Goal: Find specific page/section: Find specific page/section

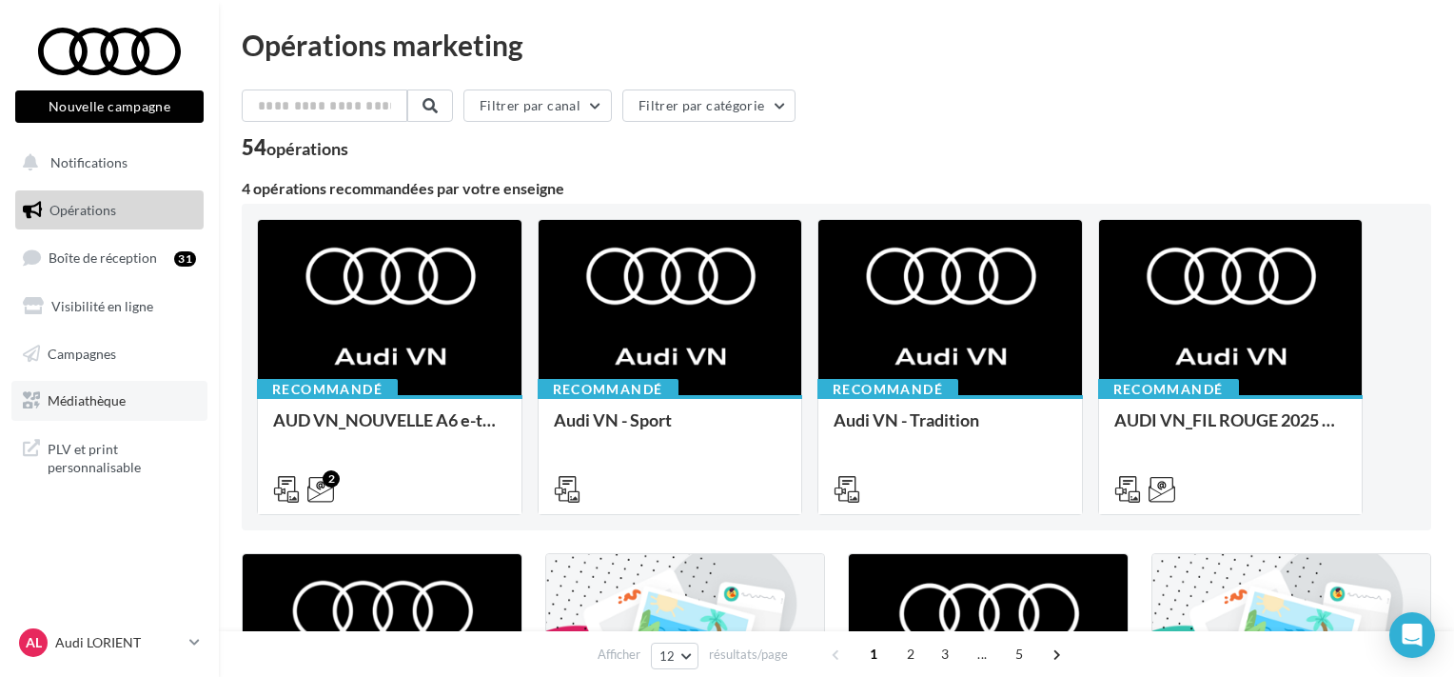
click at [131, 401] on link "Médiathèque" at bounding box center [109, 401] width 196 height 40
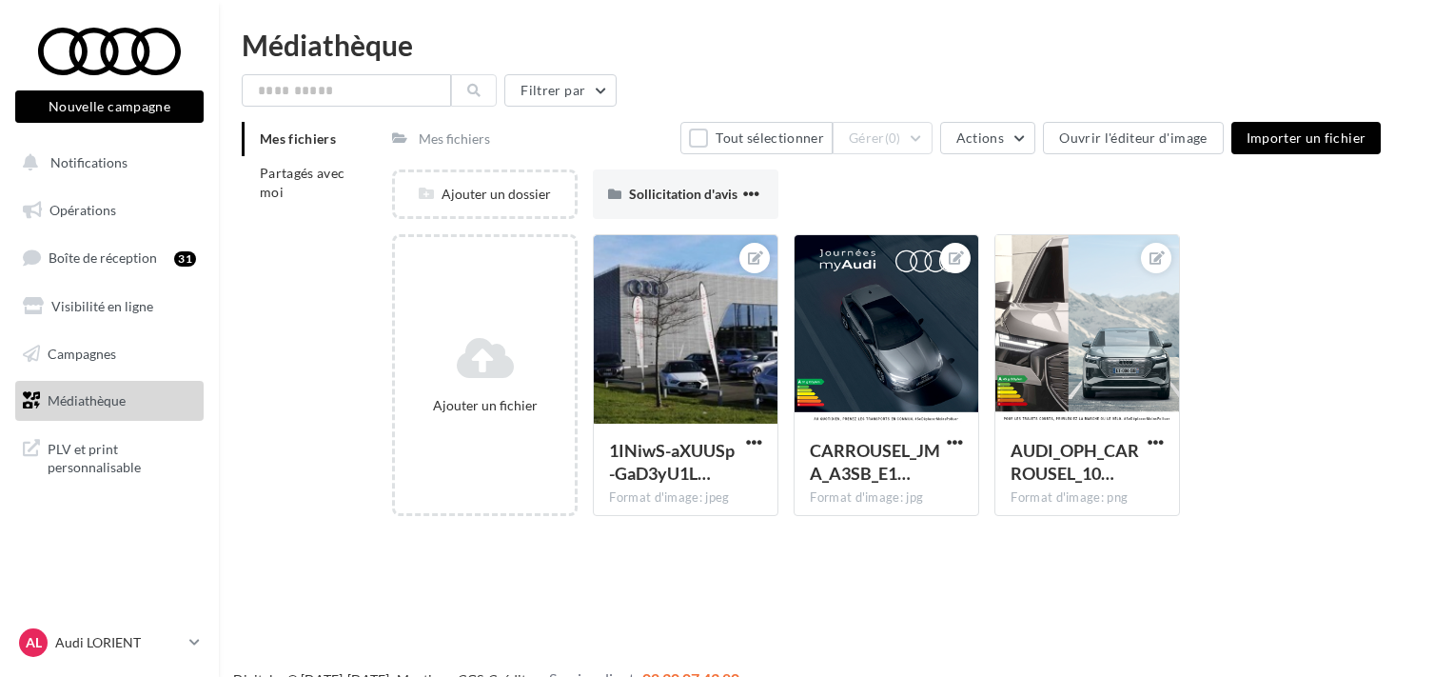
click at [335, 187] on li "Partagés avec moi" at bounding box center [309, 182] width 135 height 53
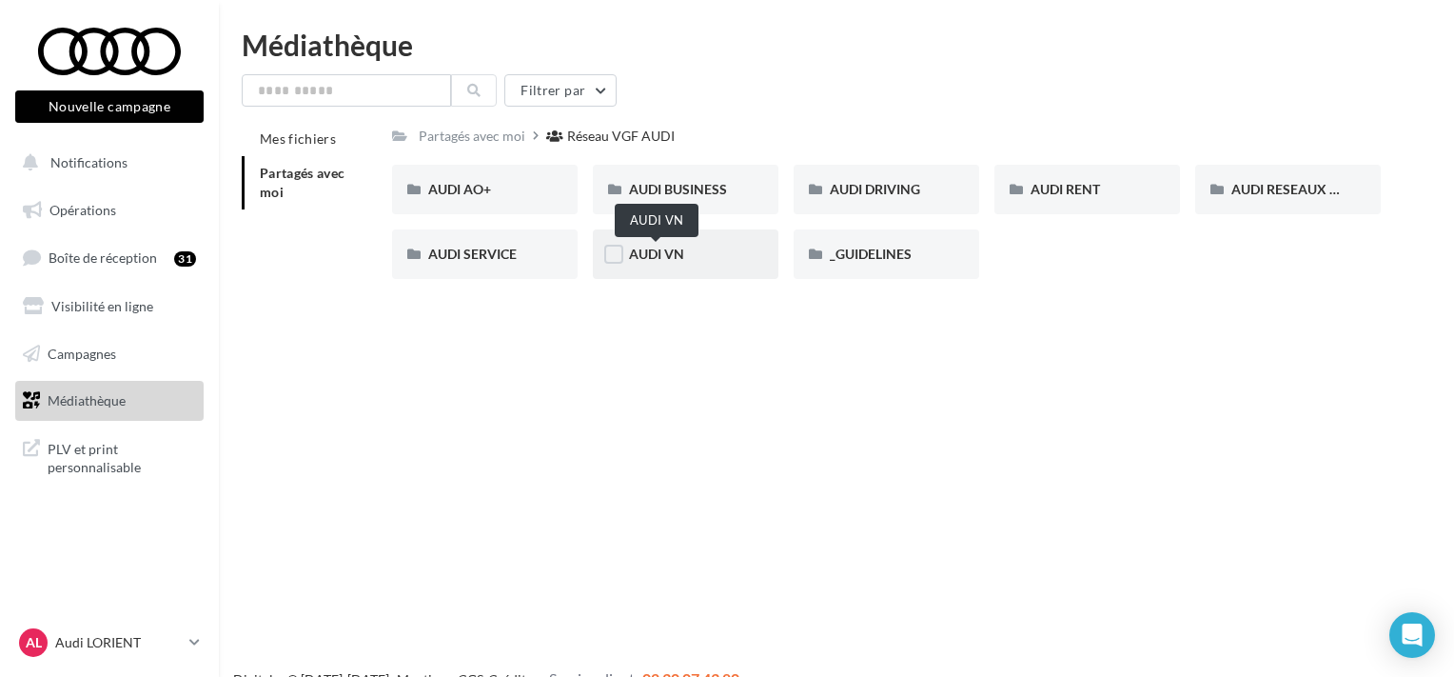
click at [673, 260] on span "AUDI VN" at bounding box center [656, 254] width 55 height 16
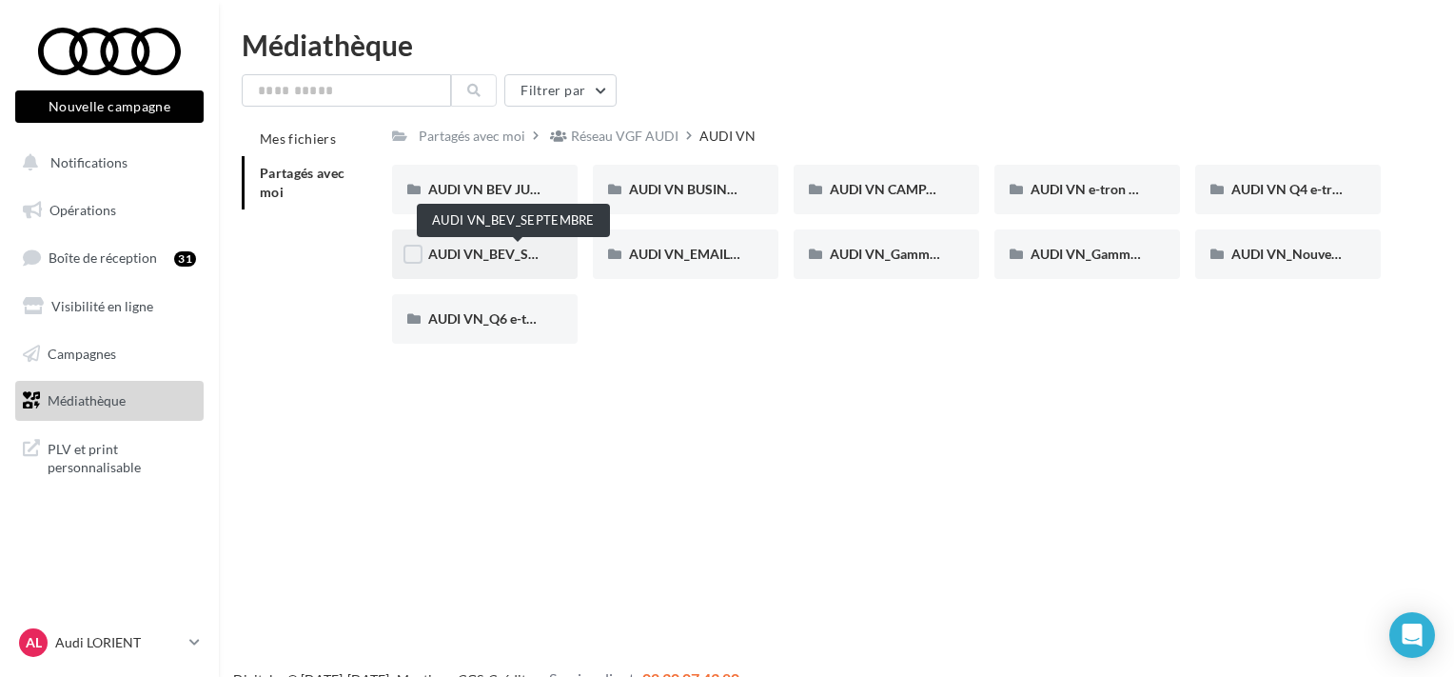
click at [512, 261] on span "AUDI VN_BEV_SEPTEMBRE" at bounding box center [512, 254] width 168 height 16
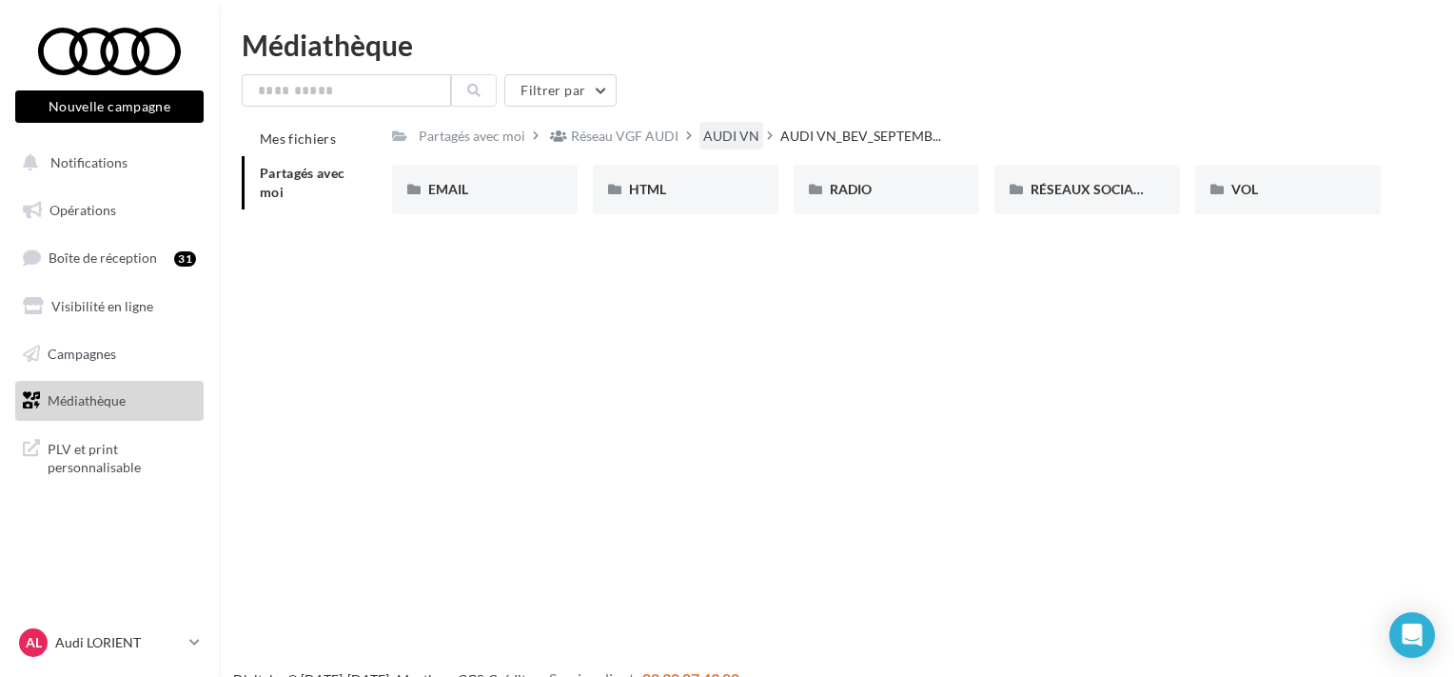
click at [748, 137] on div "AUDI VN" at bounding box center [731, 136] width 56 height 19
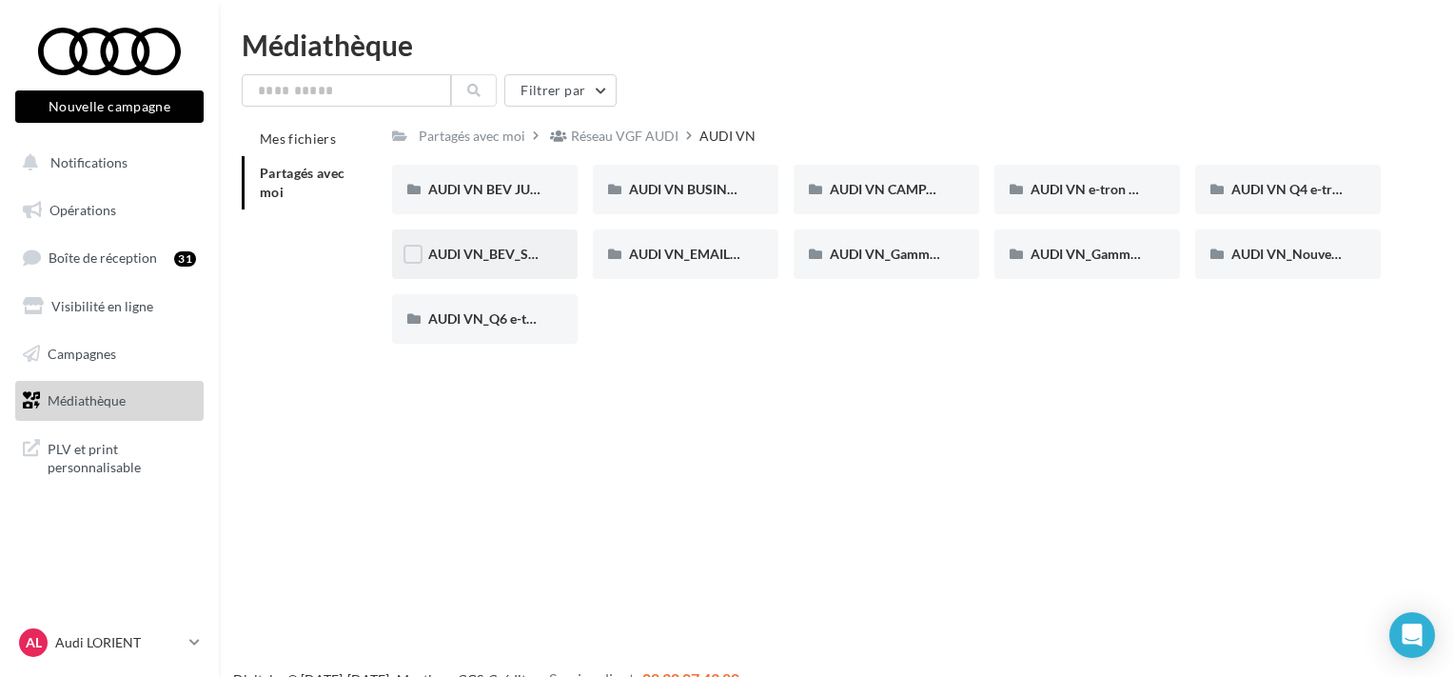
click at [503, 267] on div "AUDI VN_BEV_SEPTEMBRE" at bounding box center [485, 253] width 186 height 49
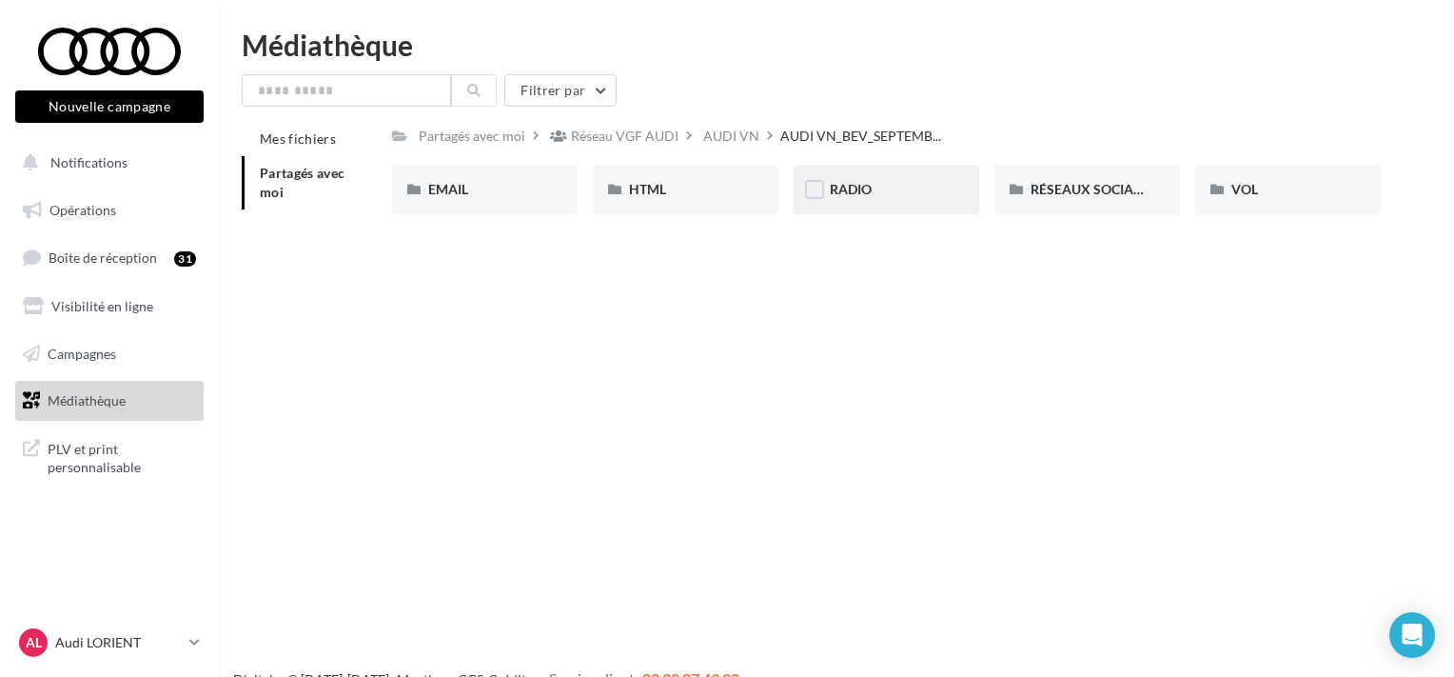
click at [908, 172] on div "RADIO" at bounding box center [887, 189] width 186 height 49
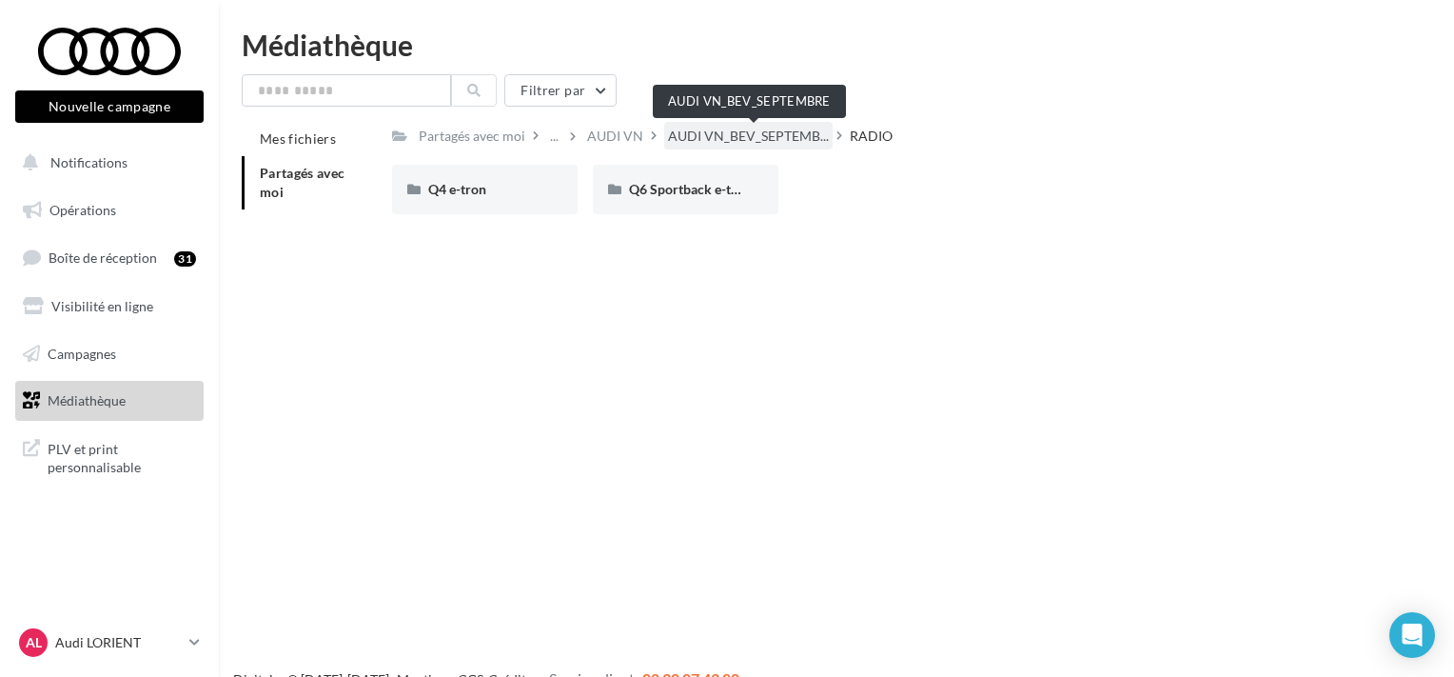
click at [766, 128] on span "AUDI VN_BEV_SEPTEMB..." at bounding box center [748, 136] width 161 height 19
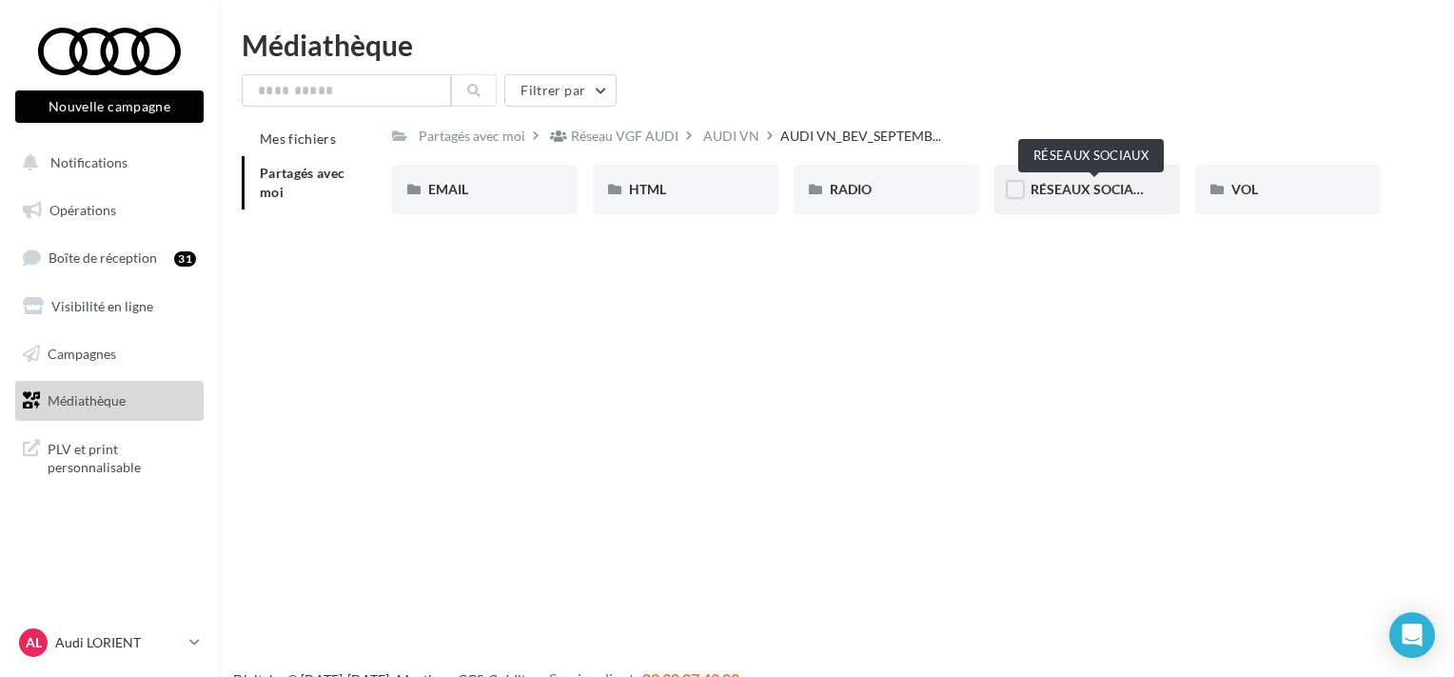
click at [1102, 188] on span "RÉSEAUX SOCIAUX" at bounding box center [1092, 189] width 122 height 16
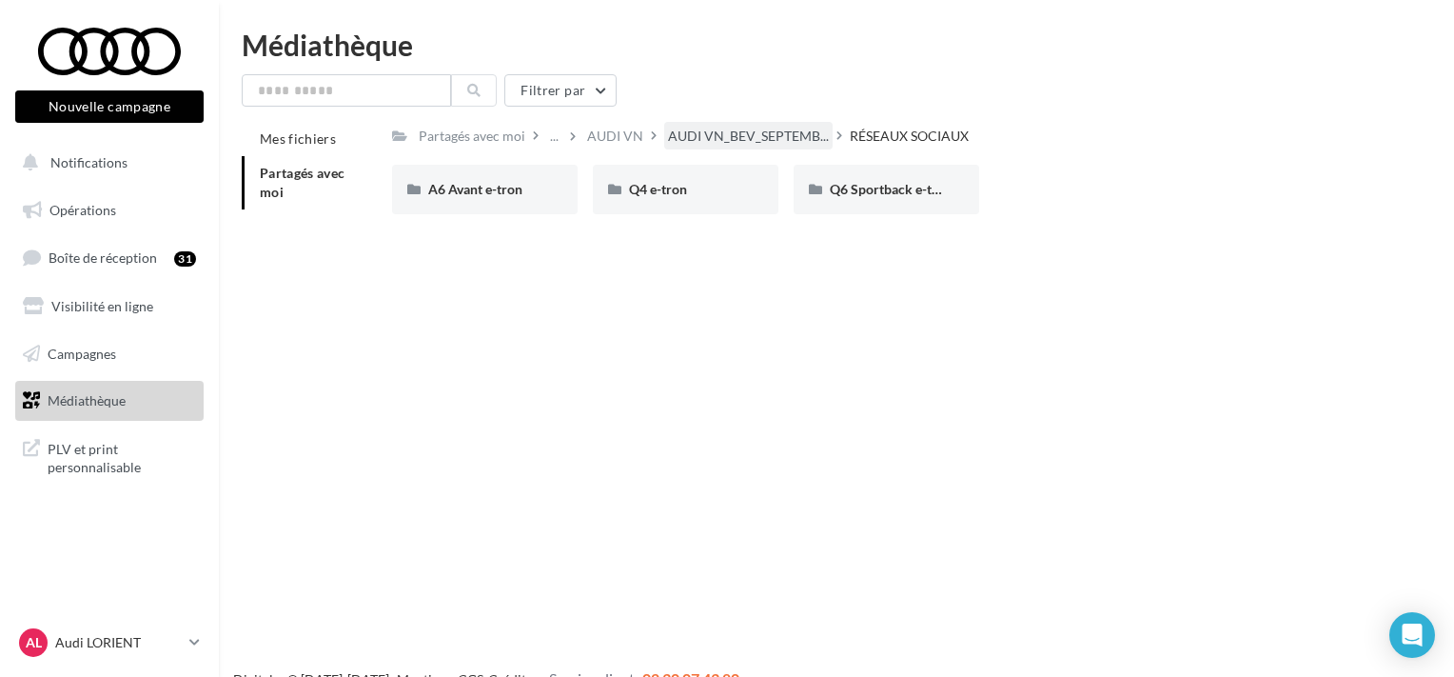
click at [777, 143] on span "AUDI VN_BEV_SEPTEMB..." at bounding box center [748, 136] width 161 height 19
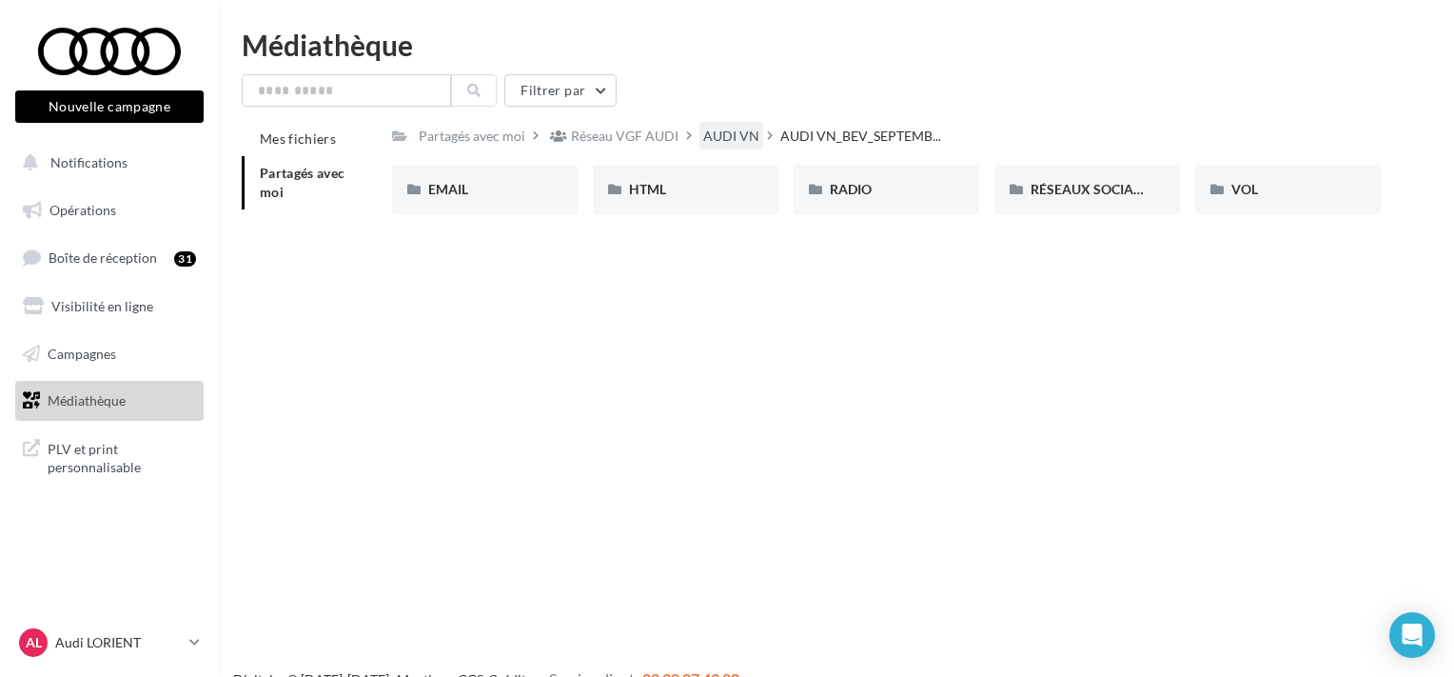
click at [745, 138] on div "AUDI VN" at bounding box center [731, 136] width 56 height 19
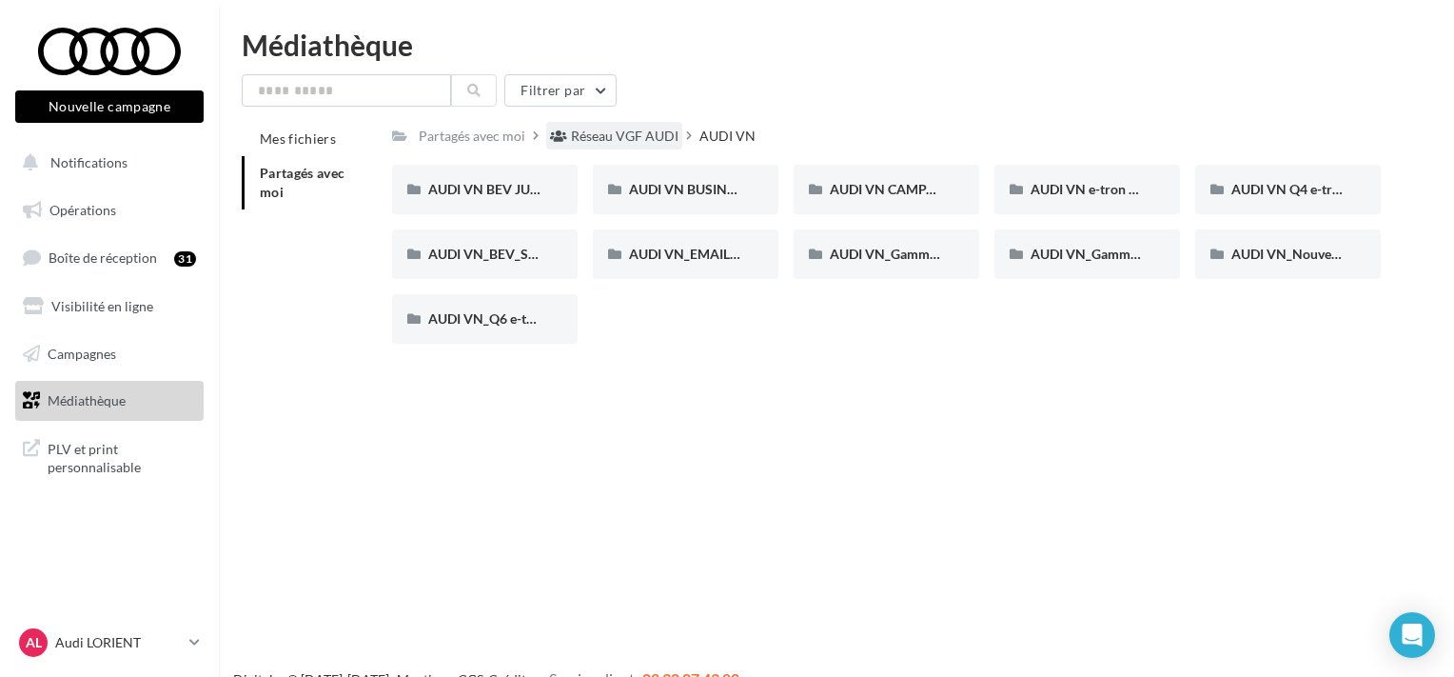
click at [654, 138] on div "Réseau VGF AUDI" at bounding box center [625, 136] width 108 height 19
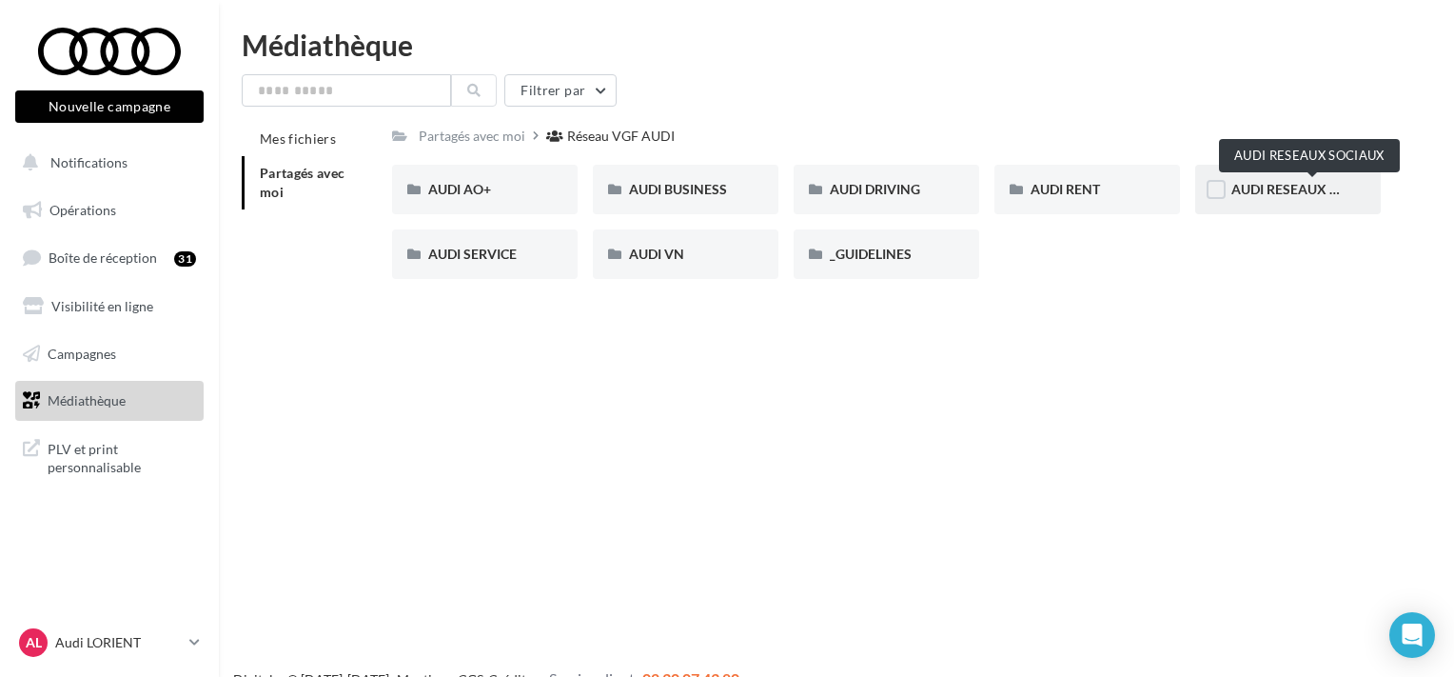
click at [1302, 193] on span "AUDI RESEAUX SOCIAUX" at bounding box center [1310, 189] width 157 height 16
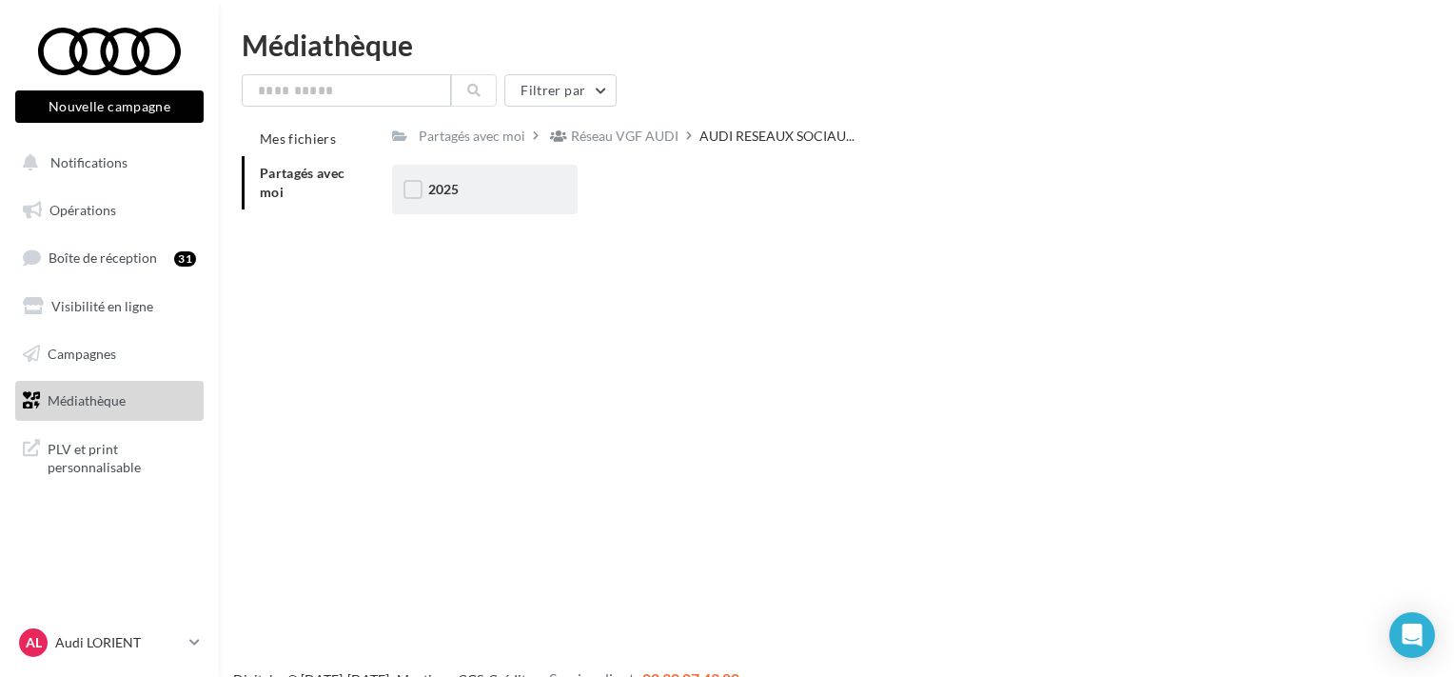
click at [514, 179] on div "2025" at bounding box center [485, 189] width 186 height 49
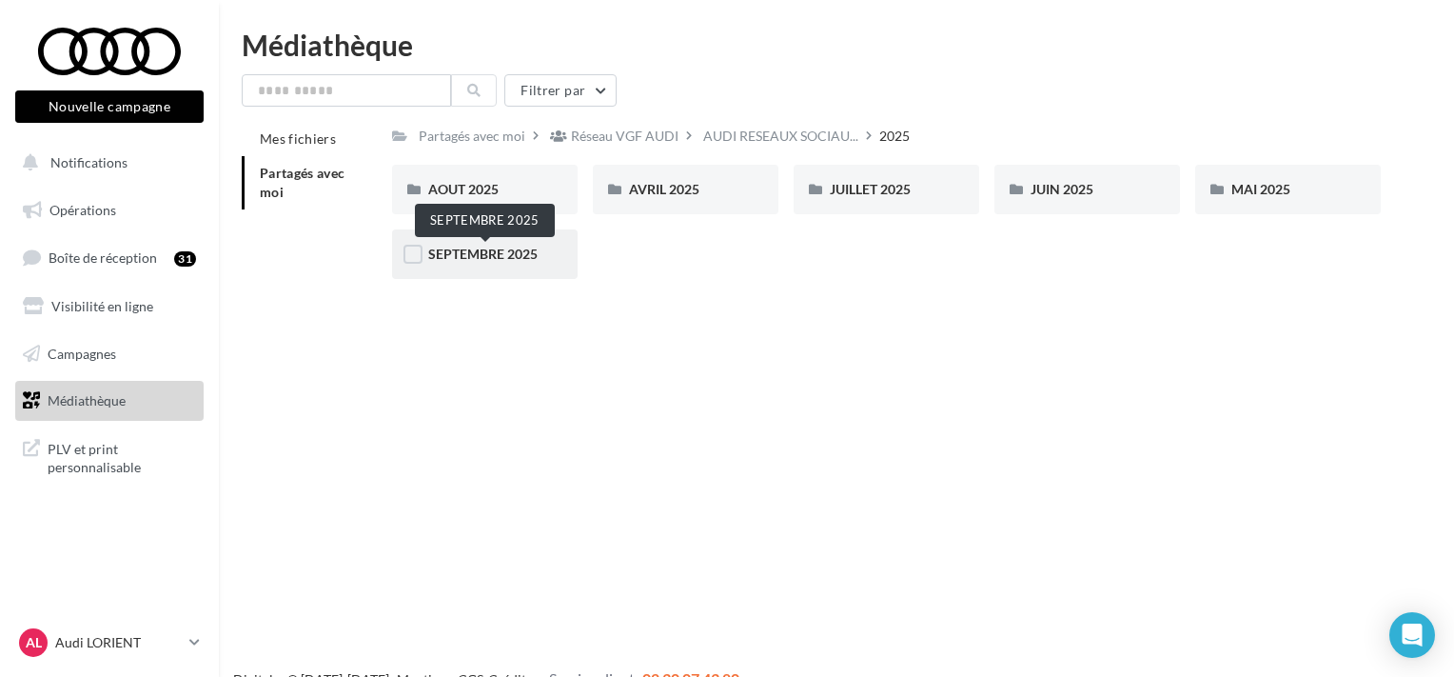
click at [523, 258] on span "SEPTEMBRE 2025" at bounding box center [482, 254] width 109 height 16
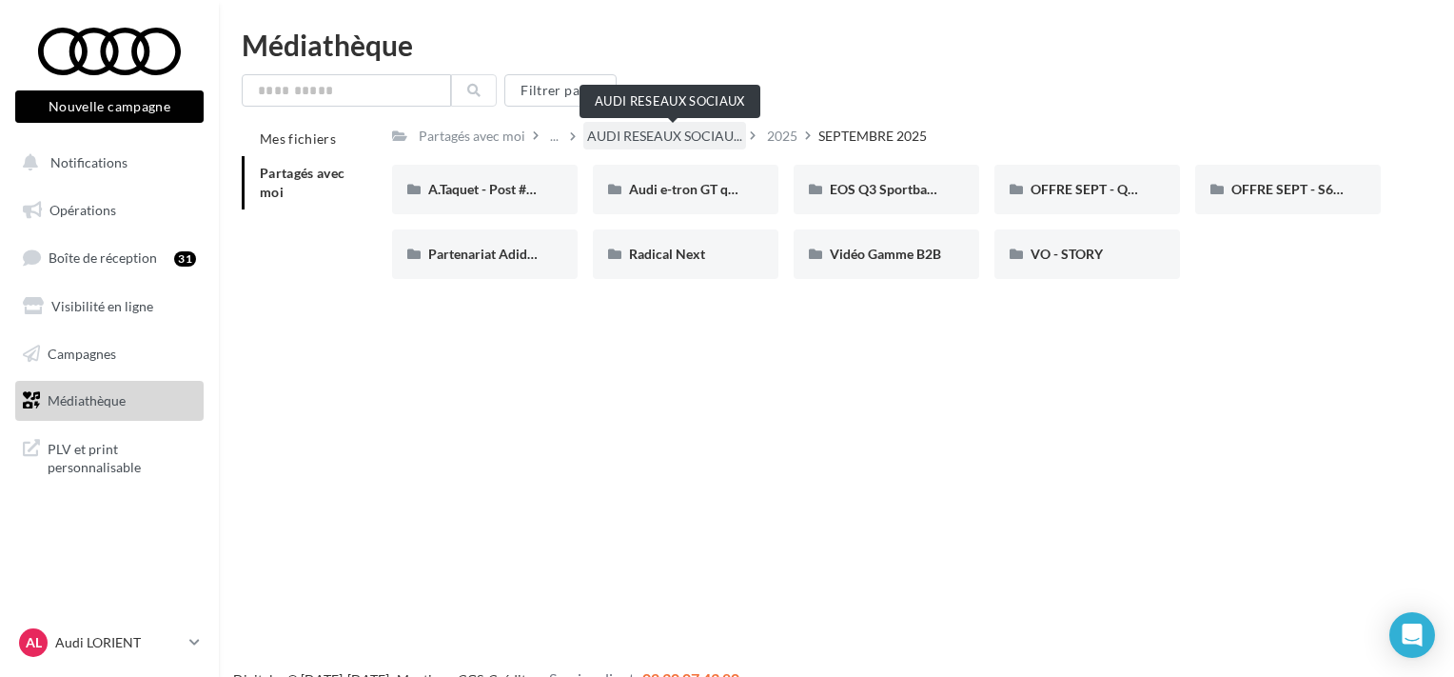
click at [658, 139] on span "AUDI RESEAUX SOCIAU..." at bounding box center [664, 136] width 155 height 19
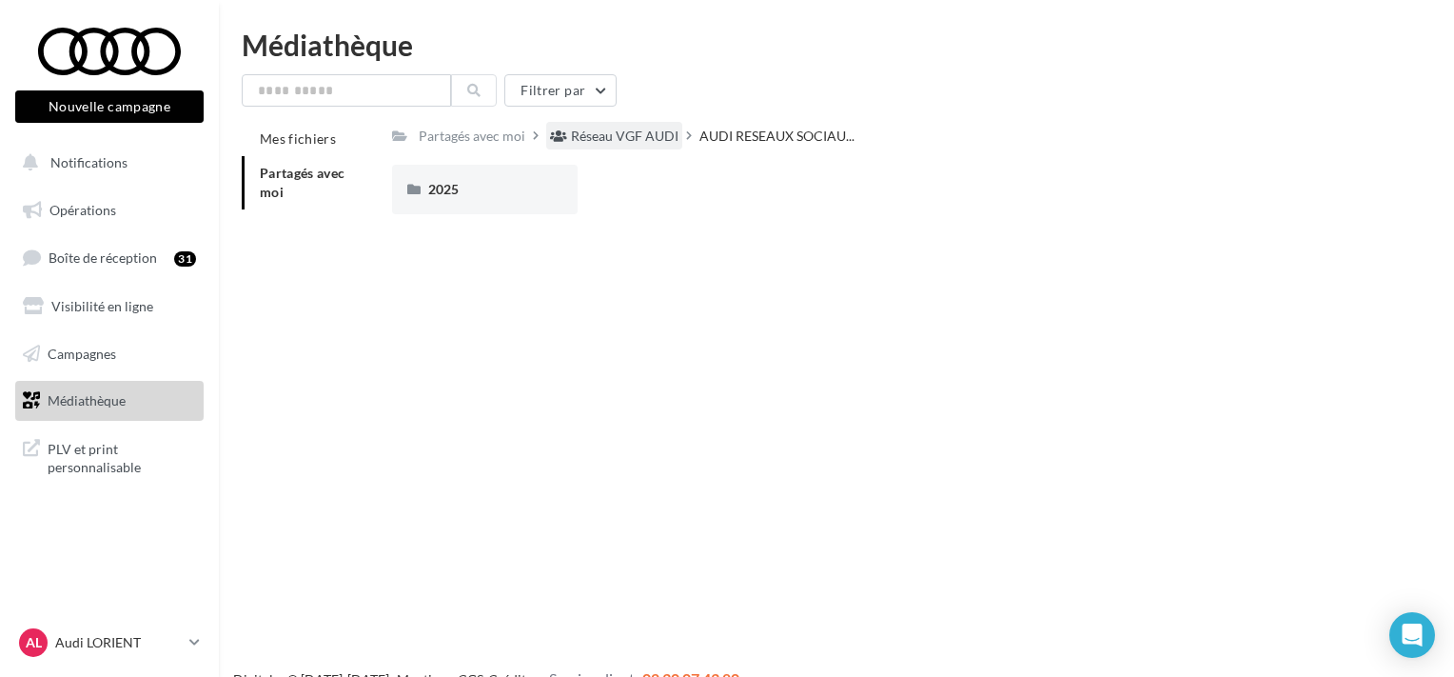
click at [664, 148] on div "Réseau VGF AUDI" at bounding box center [614, 136] width 136 height 28
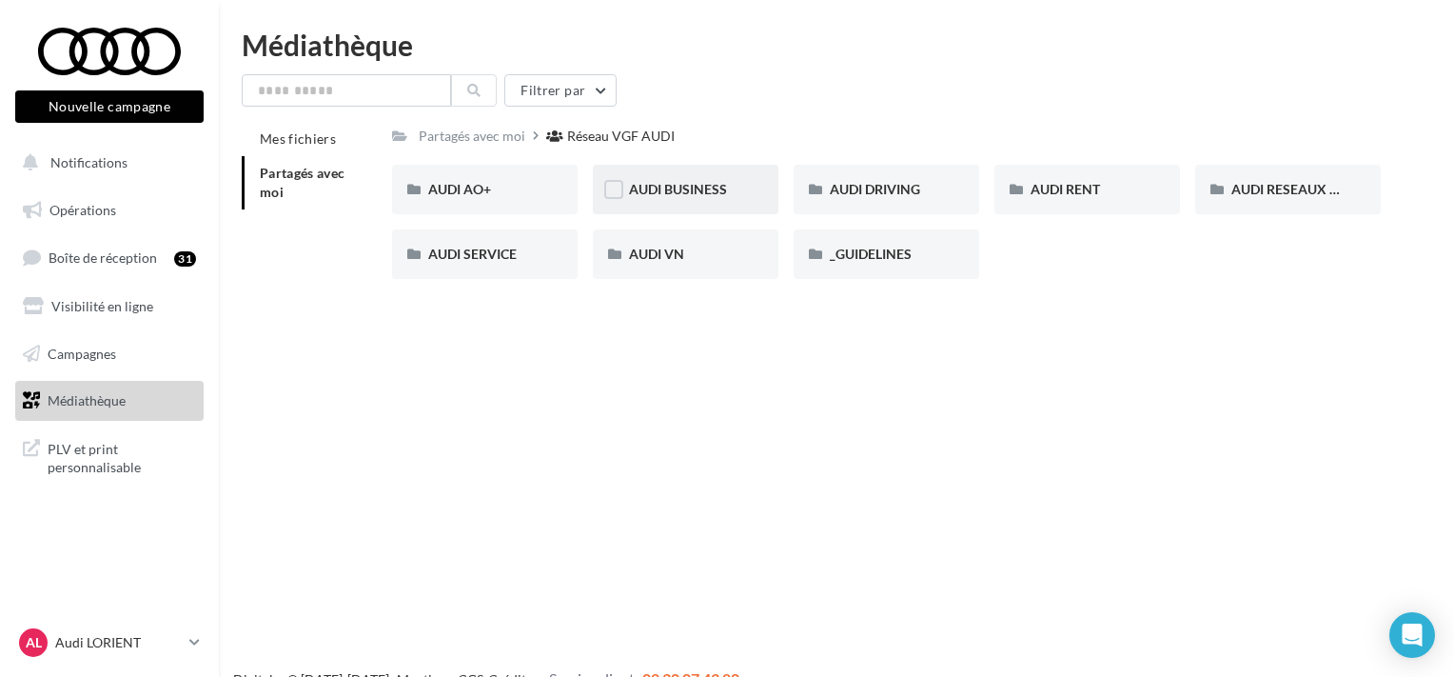
click at [705, 172] on div "AUDI BUSINESS" at bounding box center [686, 189] width 186 height 49
click at [635, 136] on div "Réseau VGF AUDI" at bounding box center [625, 136] width 108 height 19
click at [890, 189] on span "AUDI DRIVING" at bounding box center [875, 189] width 90 height 16
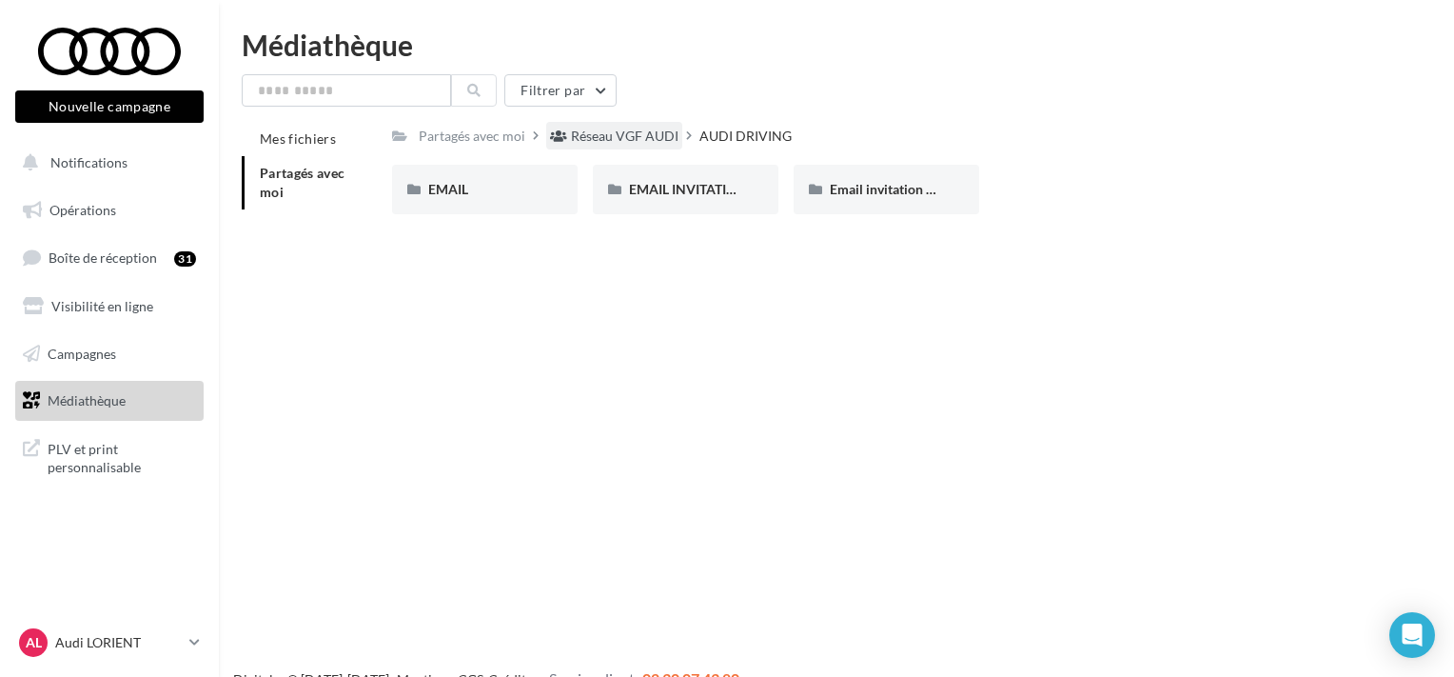
click at [655, 142] on div "Réseau VGF AUDI" at bounding box center [625, 136] width 108 height 19
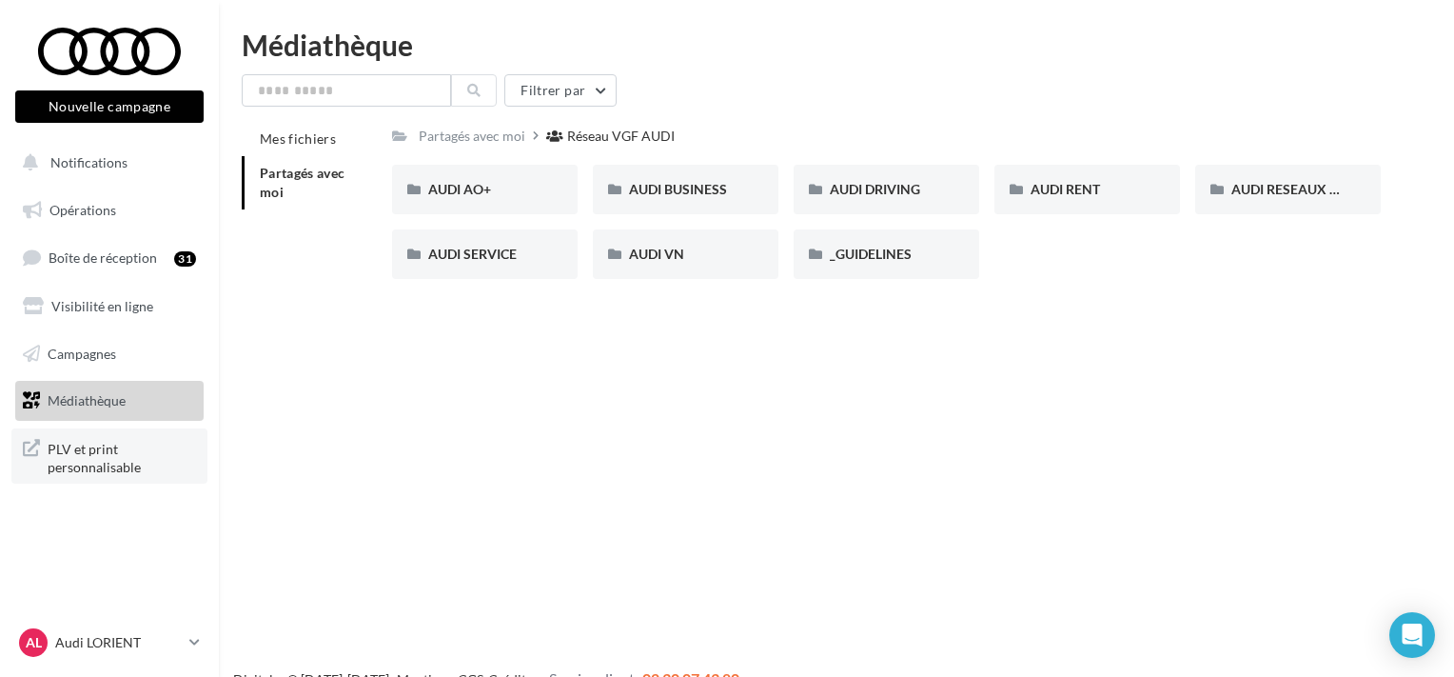
click at [98, 470] on span "PLV et print personnalisable" at bounding box center [122, 456] width 148 height 41
